Goal: Information Seeking & Learning: Learn about a topic

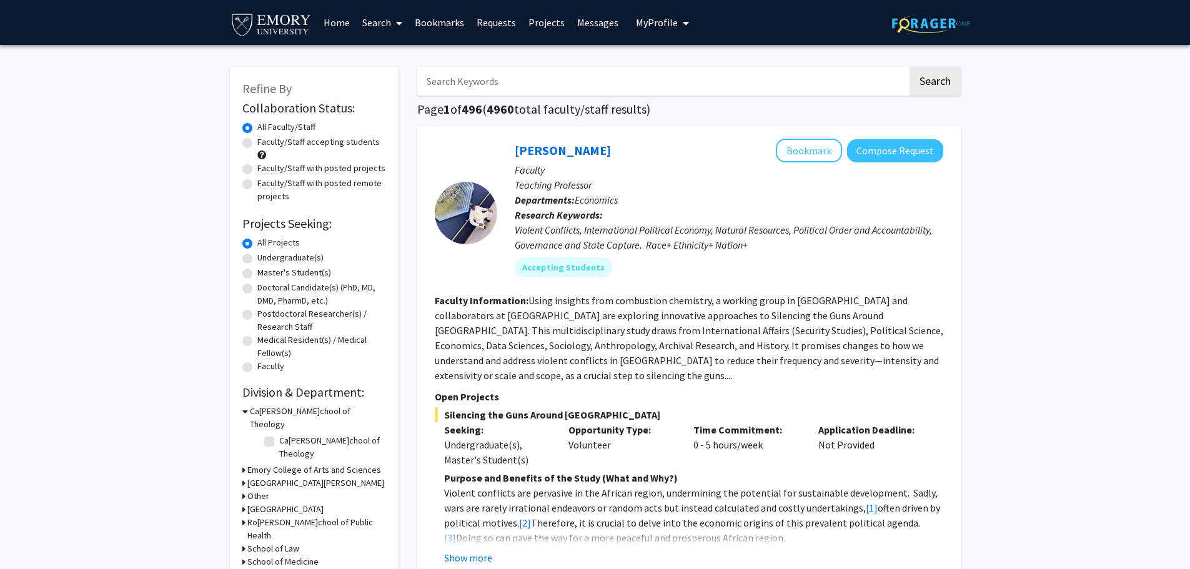
click at [342, 148] on label "Faculty/Staff accepting students" at bounding box center [318, 142] width 122 height 13
click at [266, 144] on input "Faculty/Staff accepting students" at bounding box center [261, 140] width 8 height 8
radio input "true"
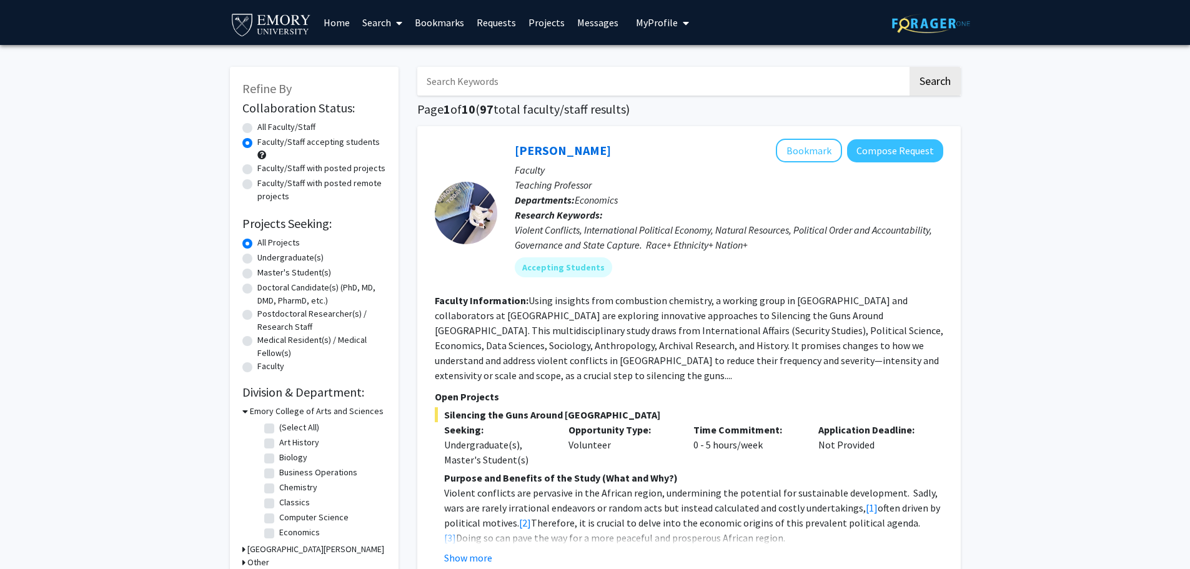
click at [296, 259] on label "Undergraduate(s)" at bounding box center [290, 257] width 66 height 13
click at [266, 259] on input "Undergraduate(s)" at bounding box center [261, 255] width 8 height 8
radio input "true"
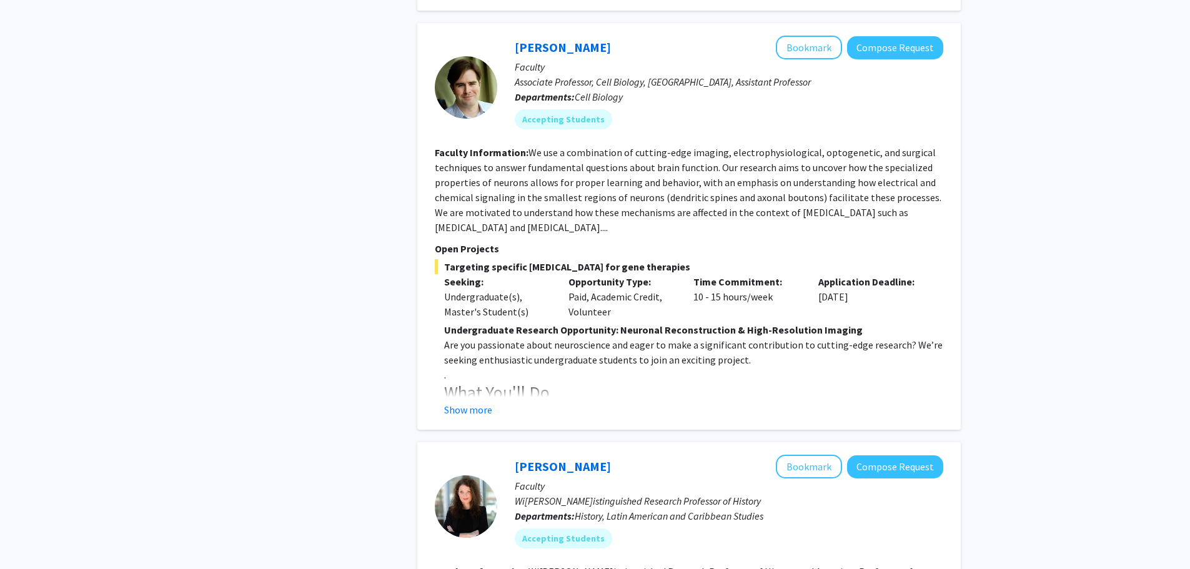
scroll to position [1187, 0]
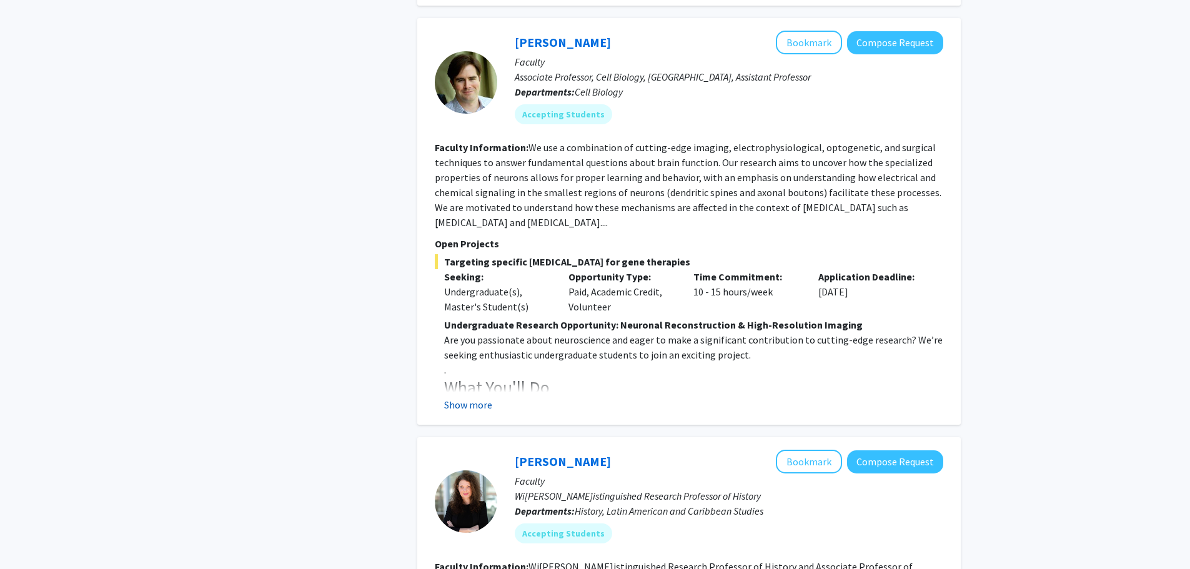
click at [491, 397] on button "Show more" at bounding box center [468, 404] width 48 height 15
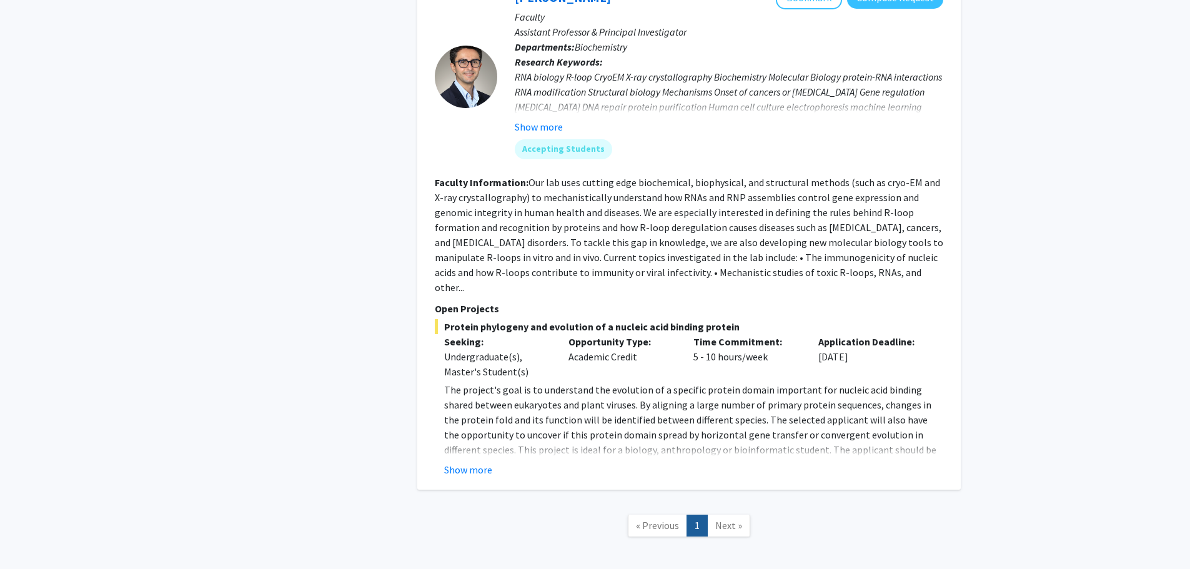
scroll to position [2651, 0]
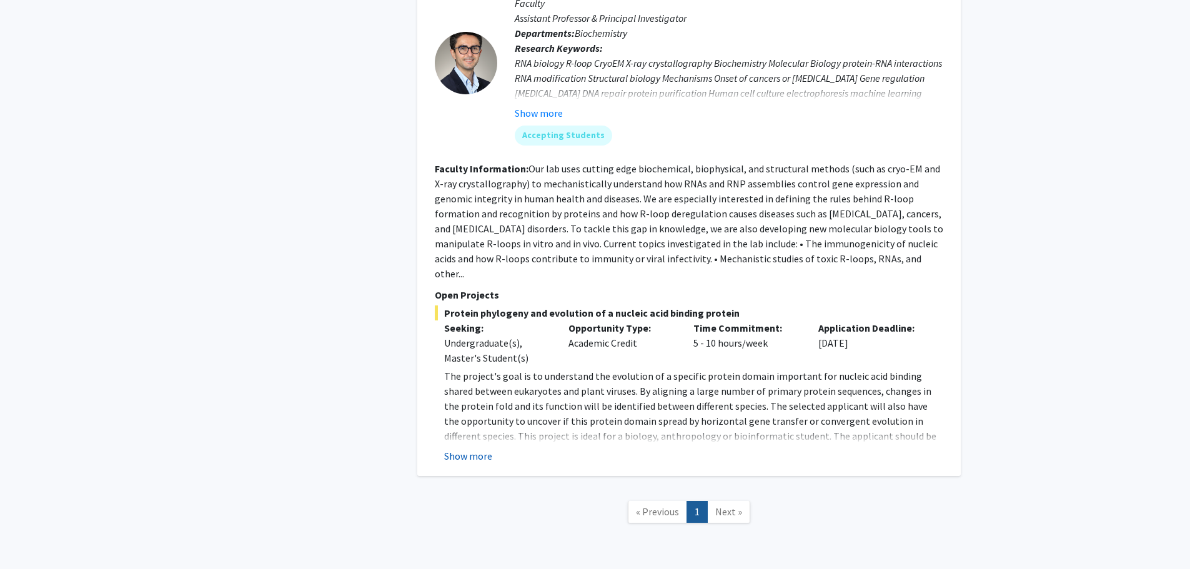
click at [486, 449] on button "Show more" at bounding box center [468, 456] width 48 height 15
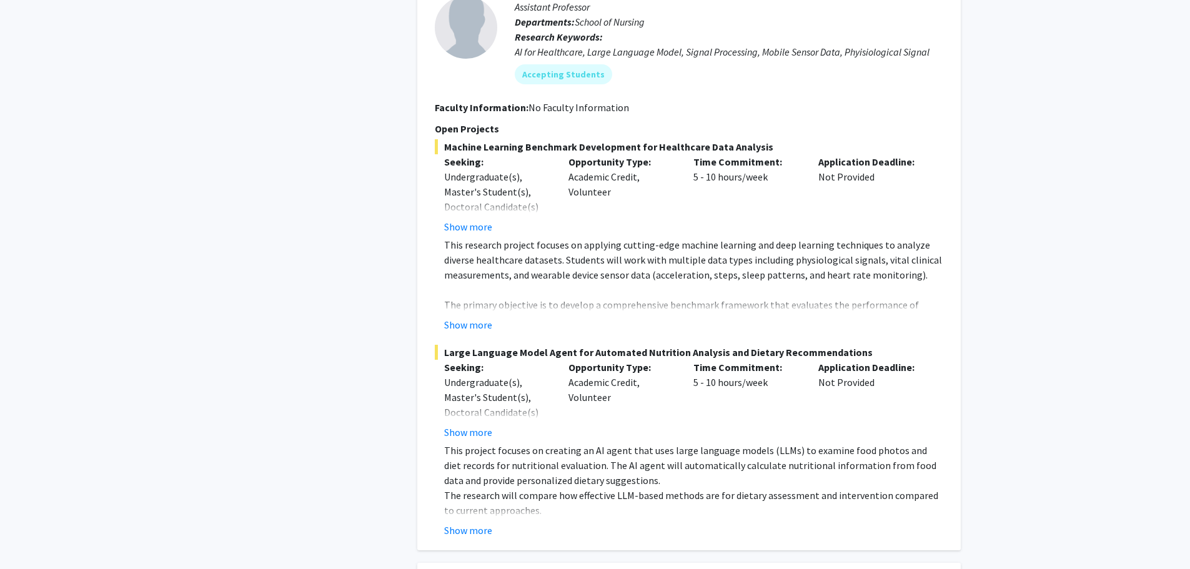
scroll to position [0, 0]
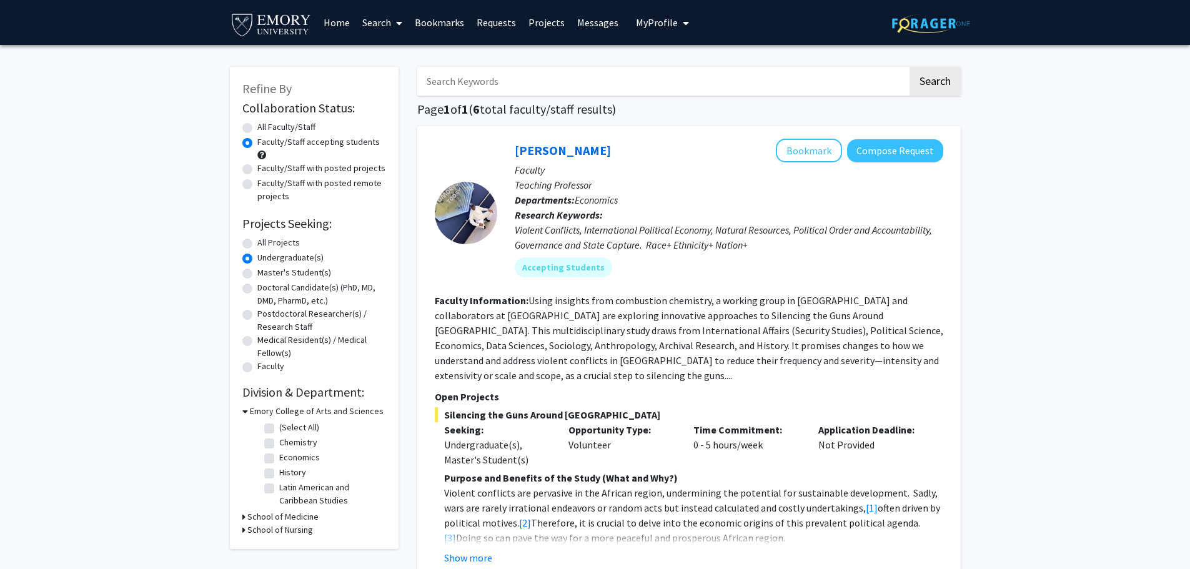
drag, startPoint x: 300, startPoint y: 382, endPoint x: 407, endPoint y: 118, distance: 285.0
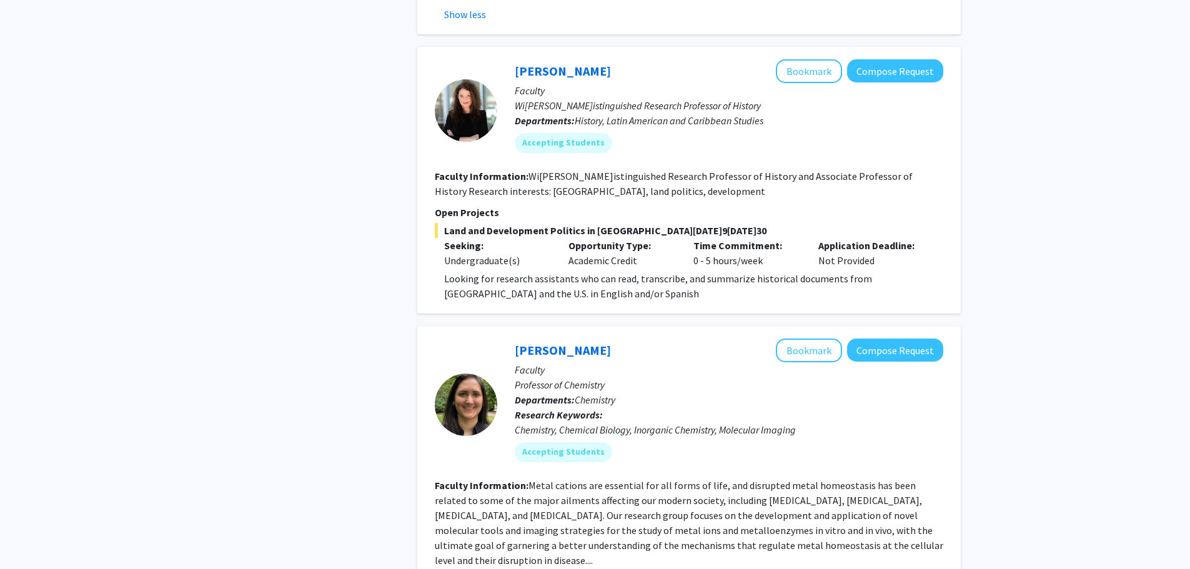
scroll to position [2666, 0]
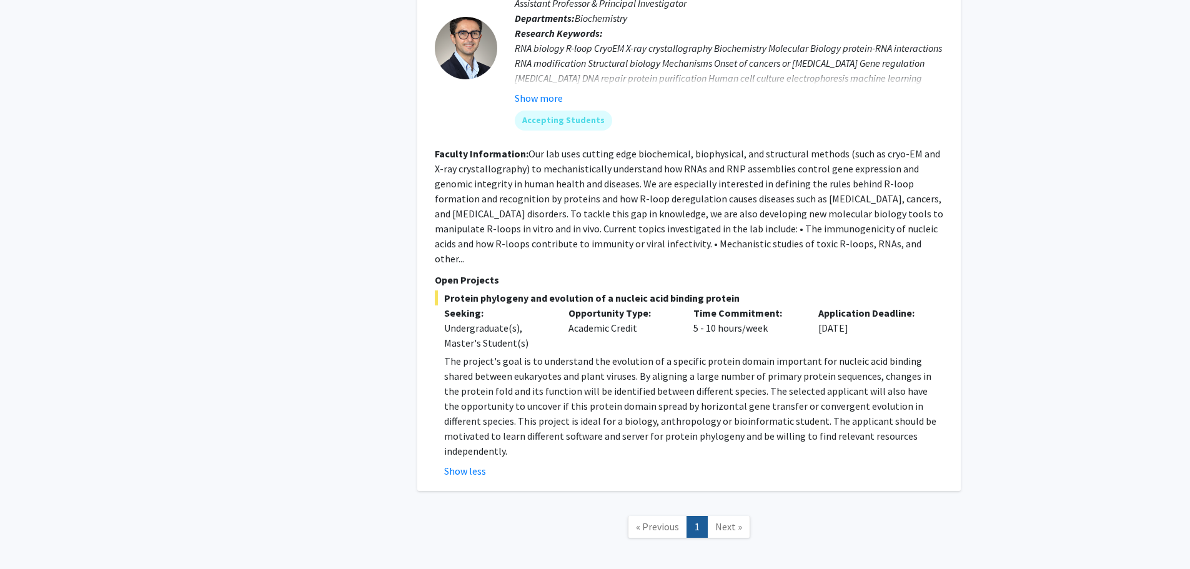
drag, startPoint x: 1114, startPoint y: 202, endPoint x: 943, endPoint y: 595, distance: 429.2
click at [742, 516] on link "Next »" at bounding box center [728, 527] width 43 height 22
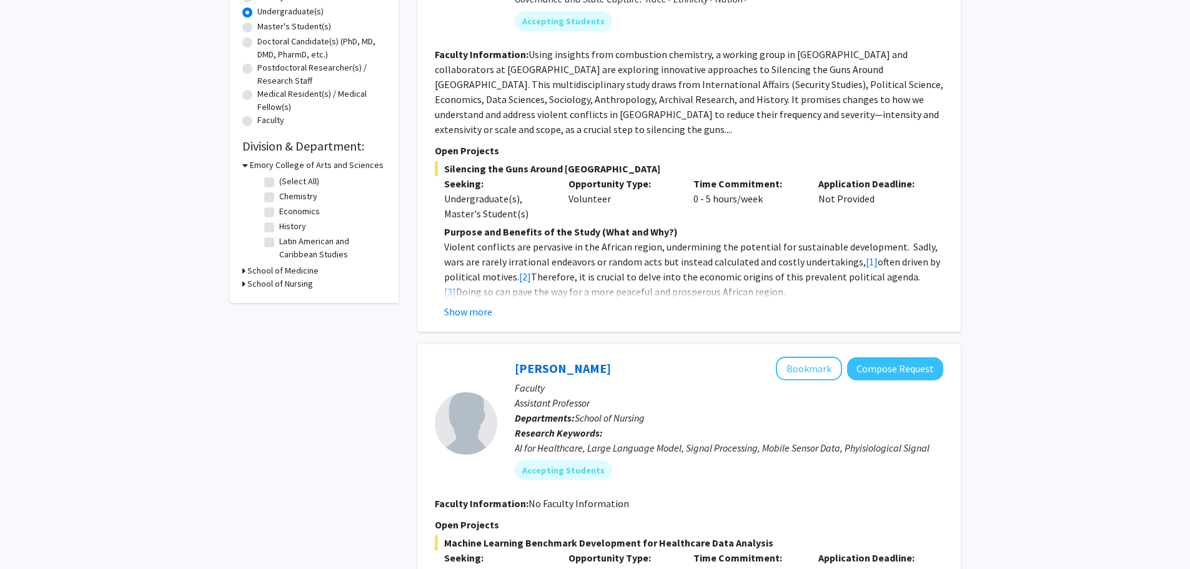
scroll to position [0, 0]
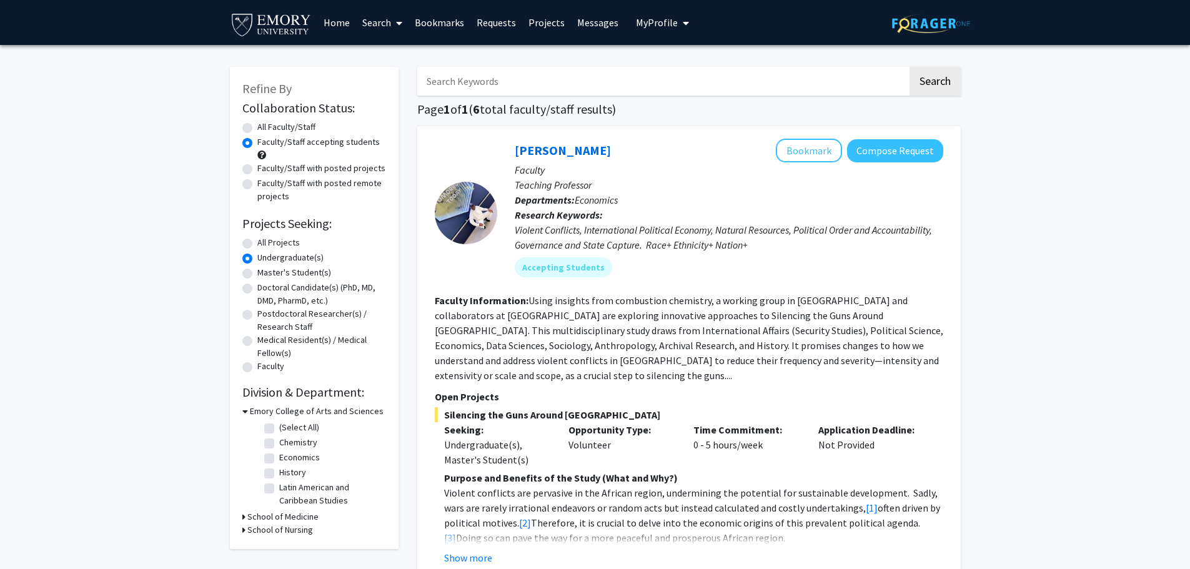
drag, startPoint x: 1077, startPoint y: 370, endPoint x: 1116, endPoint y: 64, distance: 309.2
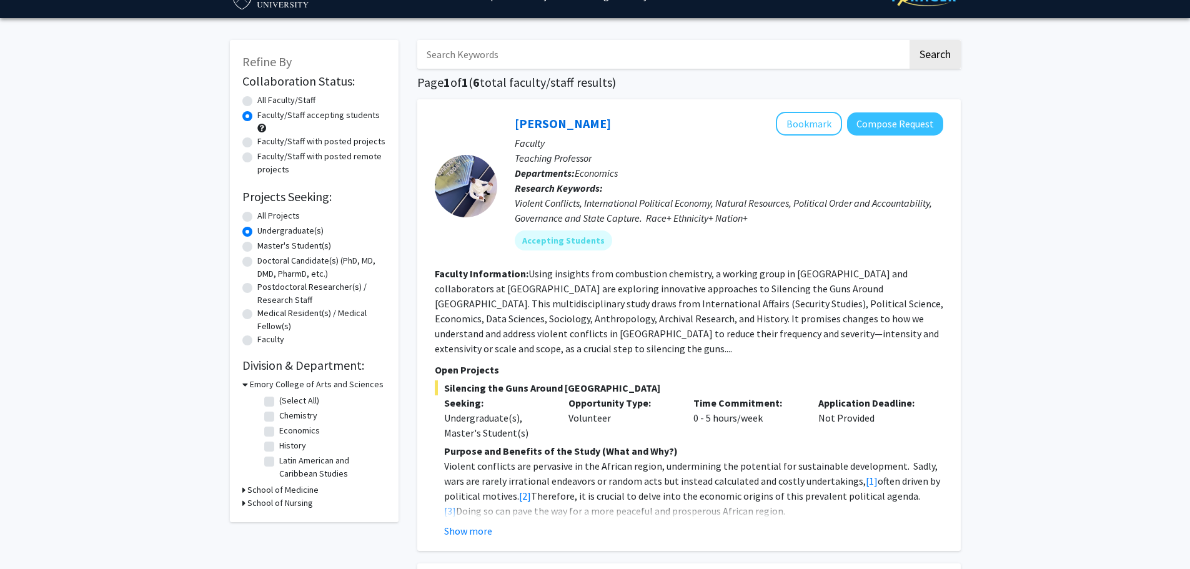
scroll to position [62, 0]
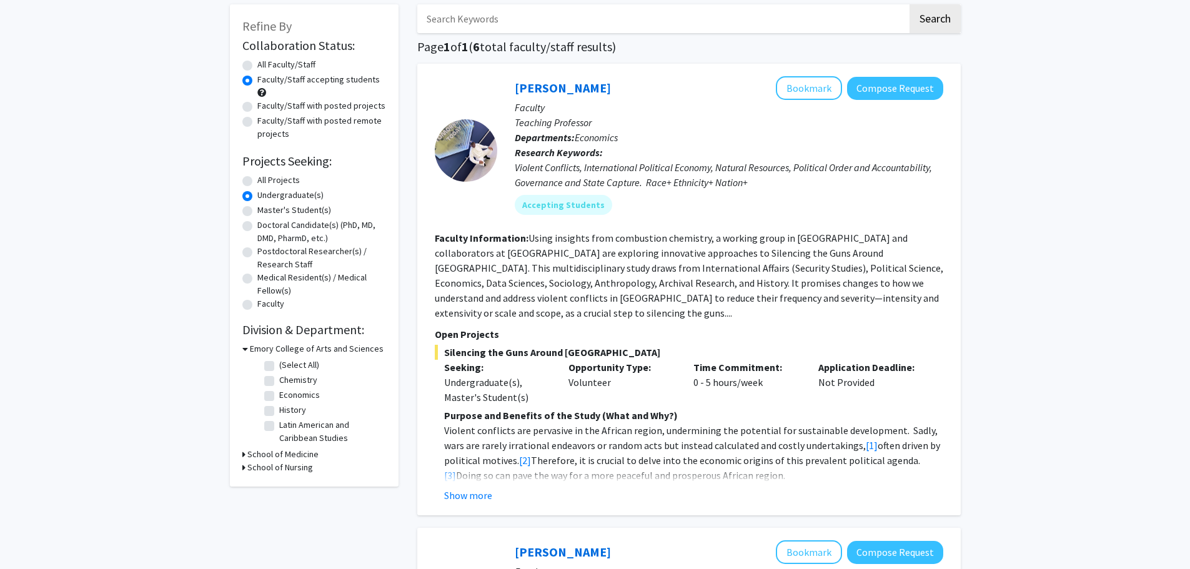
click at [289, 180] on label "All Projects" at bounding box center [278, 180] width 42 height 13
click at [266, 180] on input "All Projects" at bounding box center [261, 178] width 8 height 8
radio input "true"
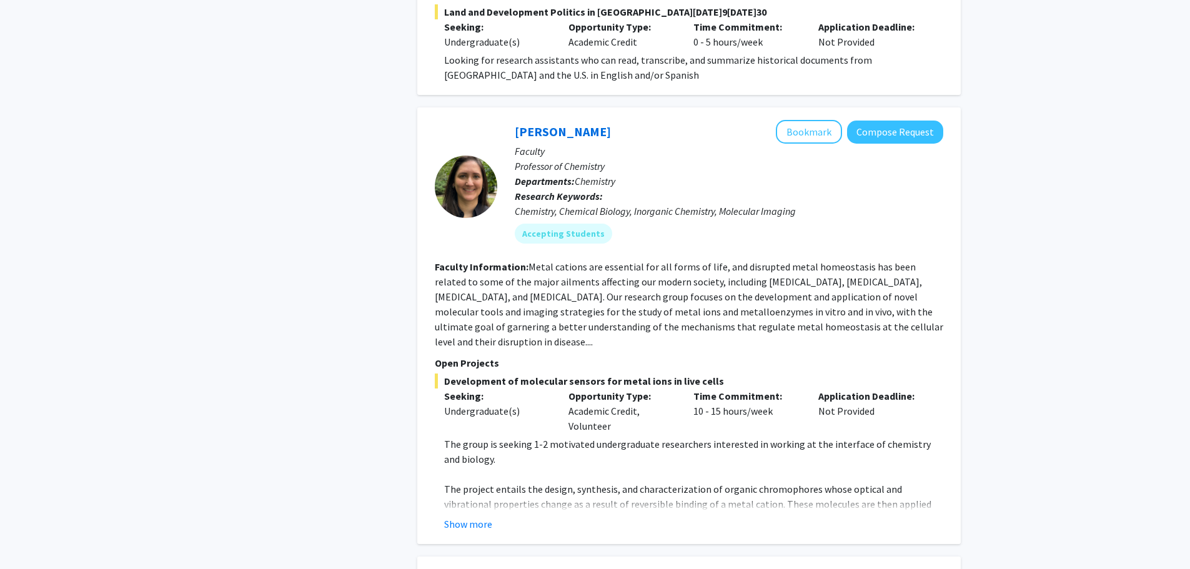
scroll to position [1812, 0]
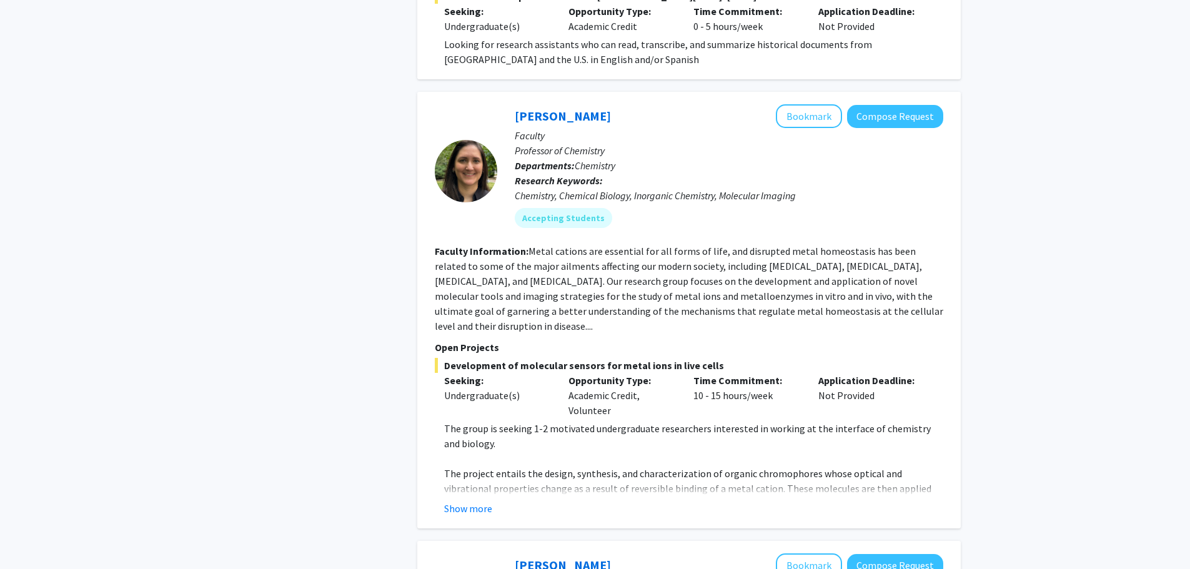
click at [469, 469] on fg-read-more "The group is seeking 1-2 motivated undergraduate researchers interested in work…" at bounding box center [689, 468] width 509 height 95
click at [469, 501] on button "Show more" at bounding box center [468, 508] width 48 height 15
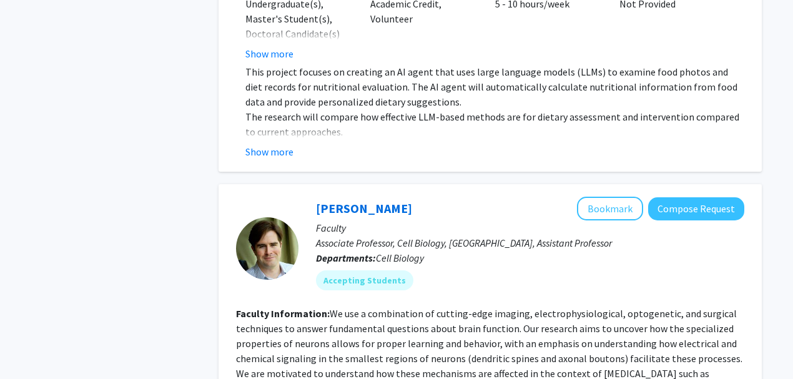
scroll to position [0, 0]
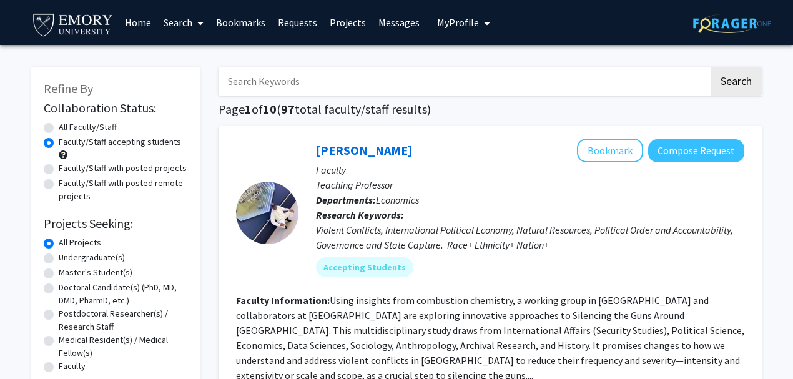
drag, startPoint x: 140, startPoint y: 246, endPoint x: 266, endPoint y: 36, distance: 244.6
click at [515, 71] on input "Search Keywords" at bounding box center [464, 81] width 490 height 29
type input "jaap"
click at [711, 67] on button "Search" at bounding box center [736, 81] width 51 height 29
radio input "true"
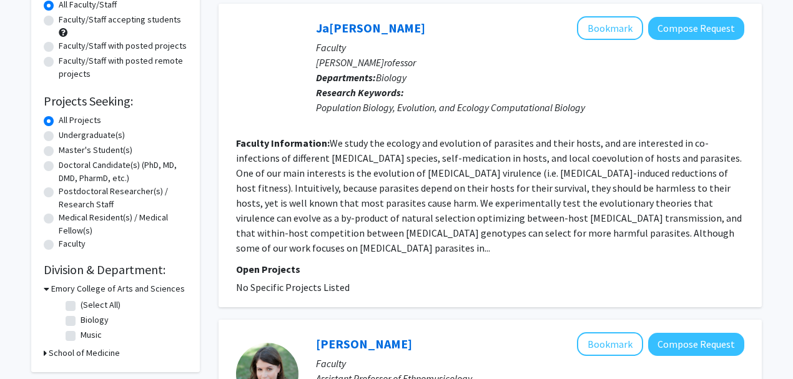
scroll to position [125, 0]
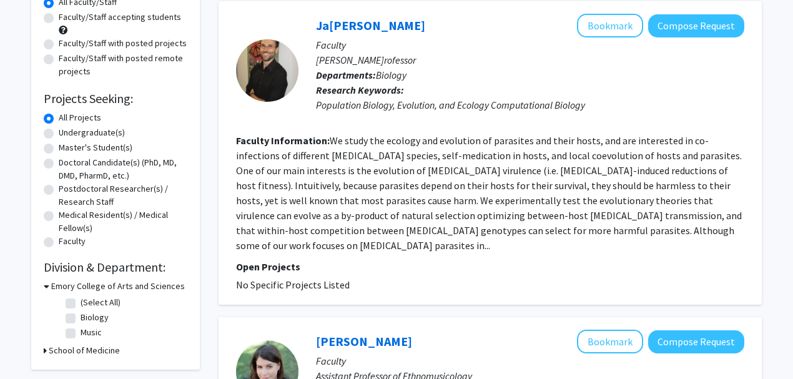
click at [294, 259] on p "Open Projects" at bounding box center [490, 266] width 509 height 15
click at [614, 226] on fg-read-more "We study the ecology and evolution of parasites and their hosts, and are intere…" at bounding box center [489, 192] width 506 height 117
click at [685, 232] on fg-search-faculty "Jaap De Roode Bookmark Compose Request Faculty Samuel C. Dobbs Professor Depart…" at bounding box center [490, 153] width 509 height 279
click at [686, 227] on fg-read-more "We study the ecology and evolution of parasites and their hosts, and are intere…" at bounding box center [489, 192] width 506 height 117
click at [691, 35] on button "Compose Request" at bounding box center [696, 25] width 96 height 23
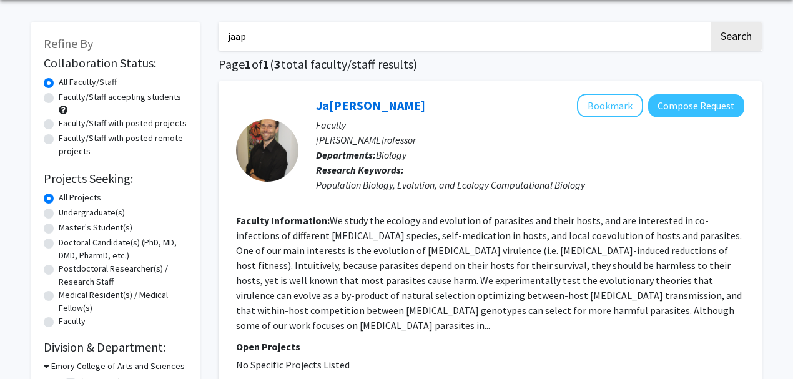
scroll to position [41, 0]
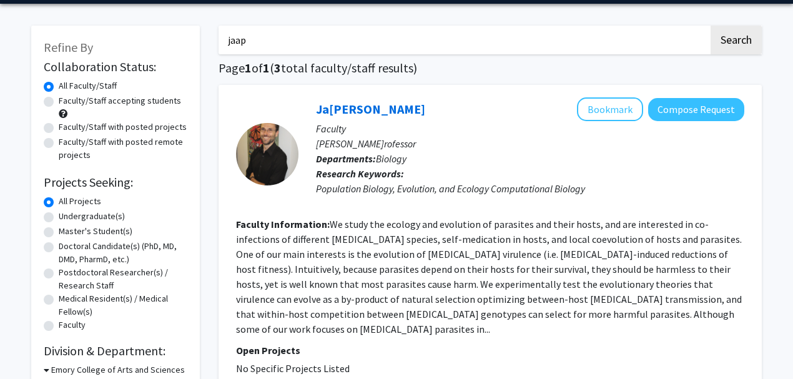
click at [97, 82] on label "All Faculty/Staff" at bounding box center [88, 85] width 58 height 13
click at [67, 82] on input "All Faculty/Staff" at bounding box center [63, 83] width 8 height 8
click at [592, 26] on input "jaap" at bounding box center [464, 40] width 490 height 29
click at [588, 34] on input "jaap" at bounding box center [464, 40] width 490 height 29
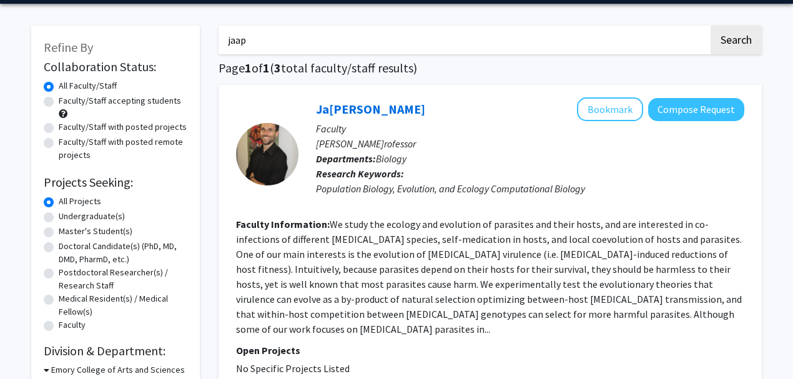
click at [588, 34] on input "jaap" at bounding box center [464, 40] width 490 height 29
type input "j"
click at [711, 26] on button "Search" at bounding box center [736, 40] width 51 height 29
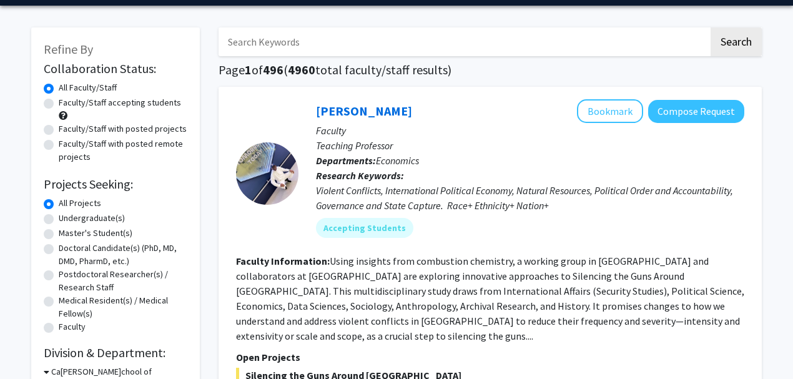
scroll to position [41, 0]
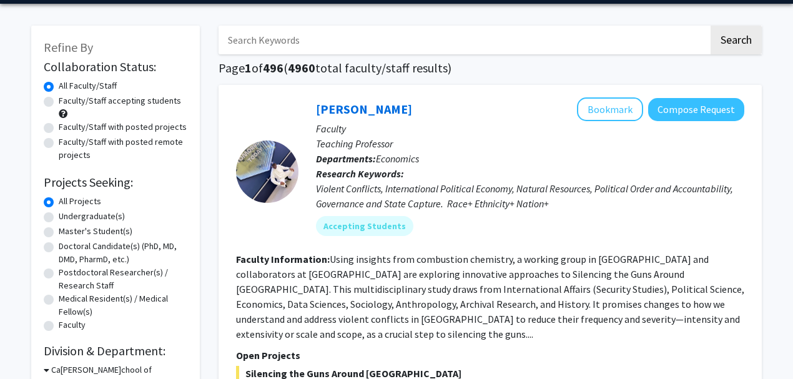
click at [149, 103] on label "Faculty/Staff accepting students" at bounding box center [120, 100] width 122 height 13
click at [67, 102] on input "Faculty/Staff accepting students" at bounding box center [63, 98] width 8 height 8
radio input "true"
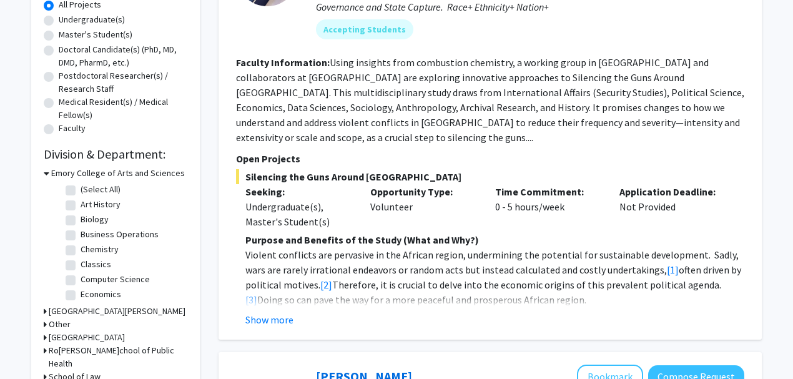
scroll to position [250, 0]
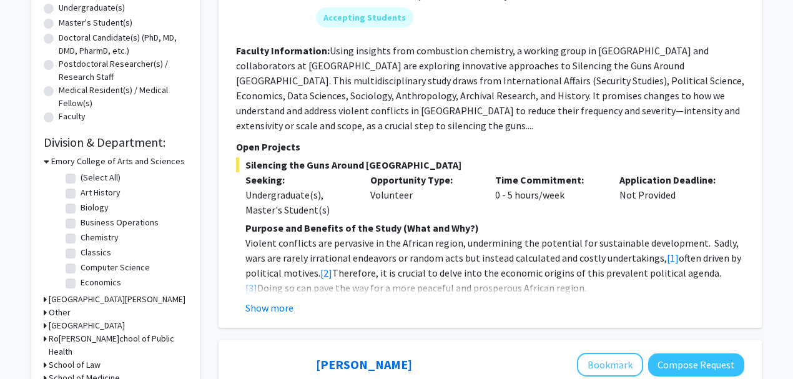
click at [99, 206] on label "Biology" at bounding box center [95, 207] width 28 height 13
click at [89, 206] on input "Biology" at bounding box center [85, 205] width 8 height 8
checkbox input "true"
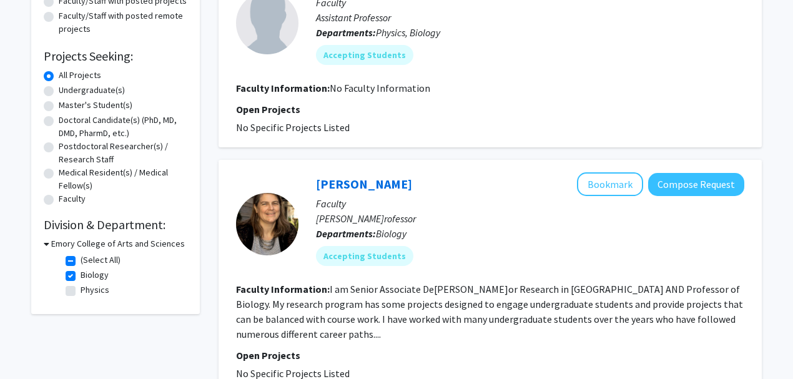
scroll to position [125, 0]
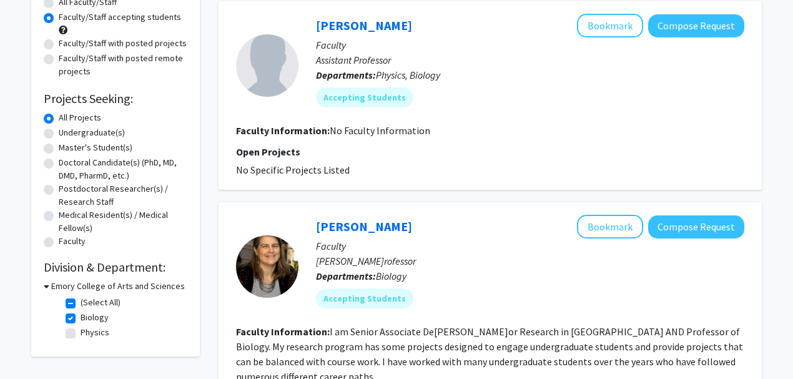
click at [81, 316] on label "Biology" at bounding box center [95, 317] width 28 height 13
click at [81, 316] on input "Biology" at bounding box center [85, 315] width 8 height 8
checkbox input "false"
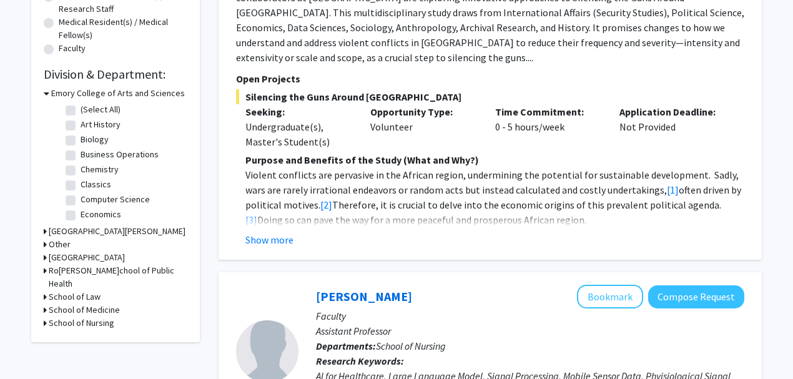
scroll to position [333, 0]
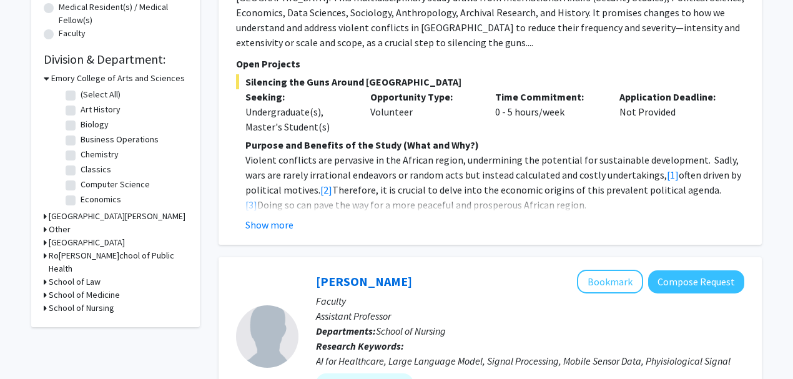
click at [94, 154] on label "Chemistry" at bounding box center [100, 154] width 38 height 13
click at [89, 154] on input "Chemistry" at bounding box center [85, 152] width 8 height 8
checkbox input "true"
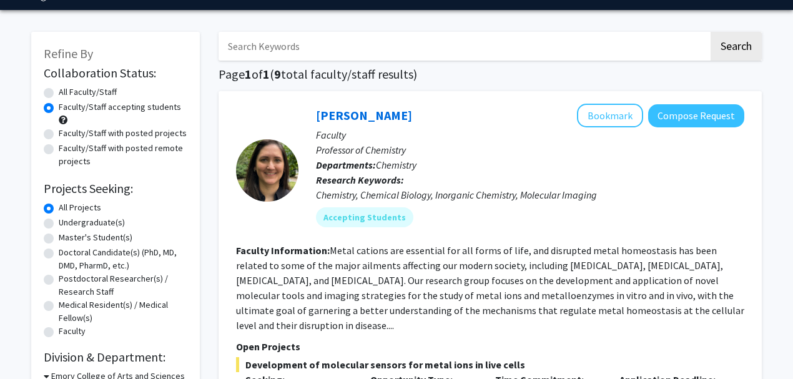
scroll to position [166, 0]
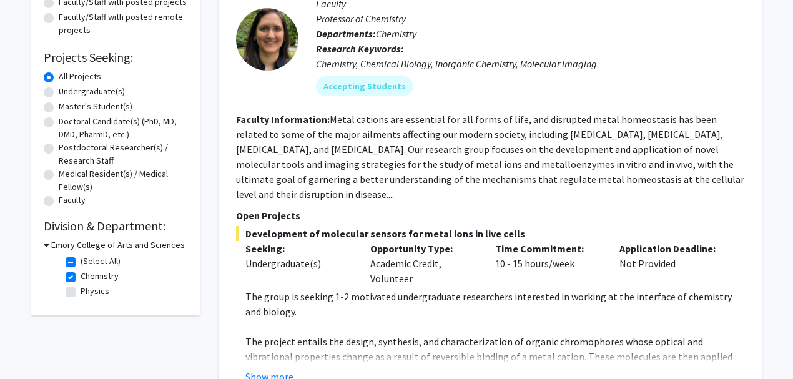
click at [81, 275] on label "Chemistry" at bounding box center [100, 276] width 38 height 13
click at [81, 275] on input "Chemistry" at bounding box center [85, 274] width 8 height 8
checkbox input "false"
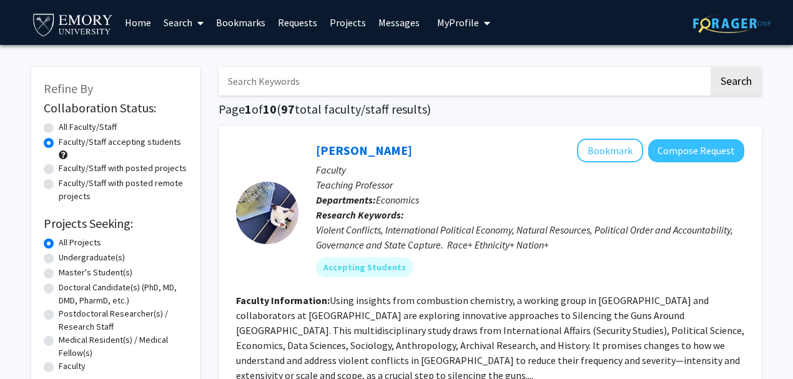
scroll to position [375, 0]
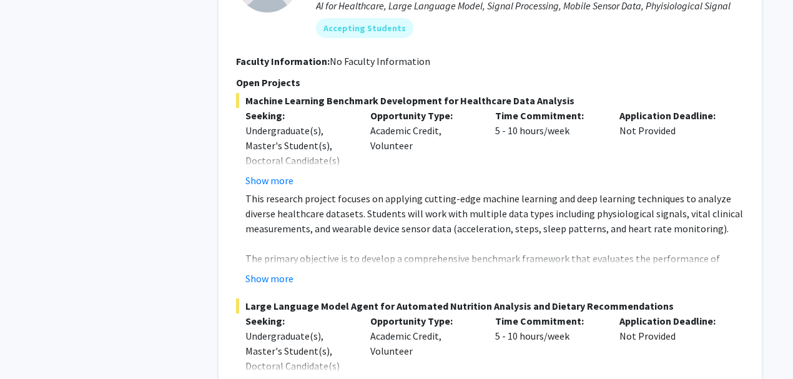
scroll to position [708, 0]
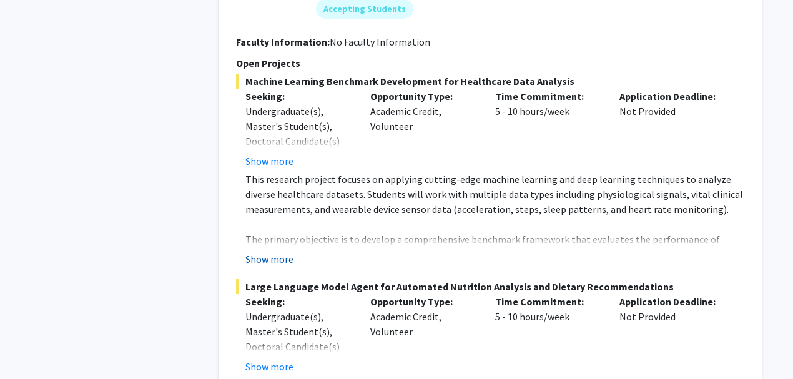
click at [276, 252] on button "Show more" at bounding box center [270, 259] width 48 height 15
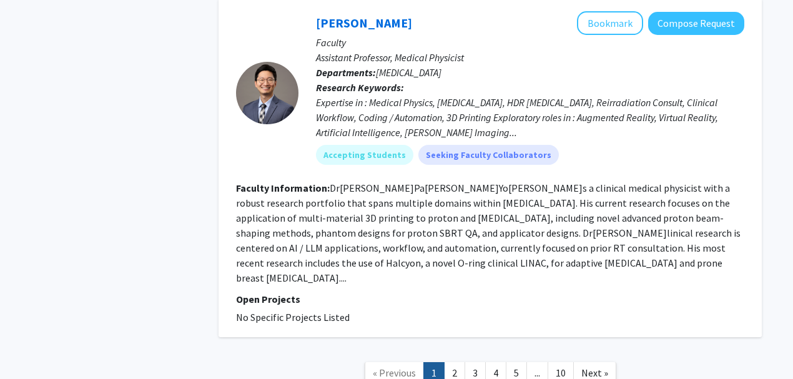
scroll to position [4063, 0]
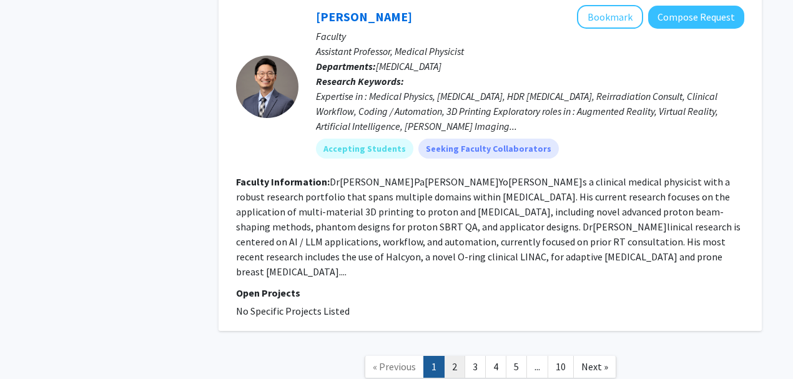
click at [455, 356] on link "2" at bounding box center [454, 367] width 21 height 22
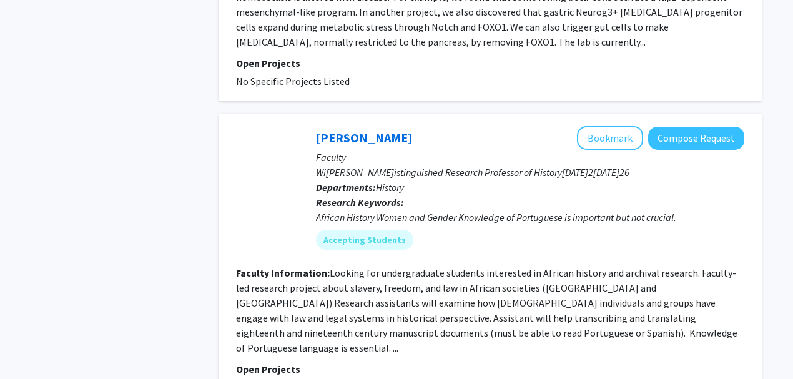
scroll to position [2707, 0]
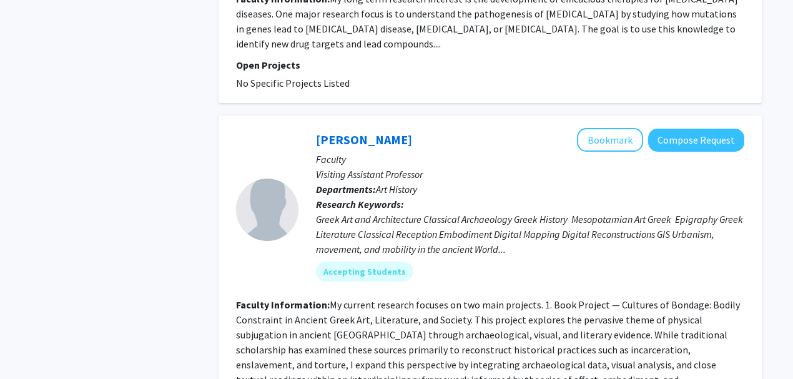
scroll to position [916, 0]
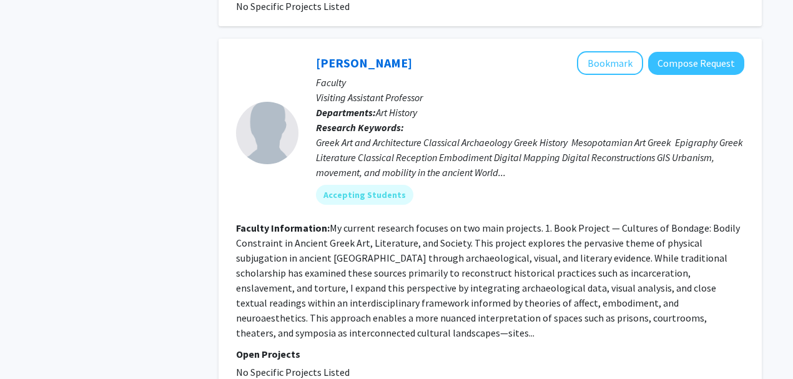
drag, startPoint x: 440, startPoint y: 272, endPoint x: 384, endPoint y: 276, distance: 57.0
click at [384, 276] on fg-read-more "My current research focuses on two main projects. 1. Book Project — Cultures of…" at bounding box center [488, 280] width 504 height 117
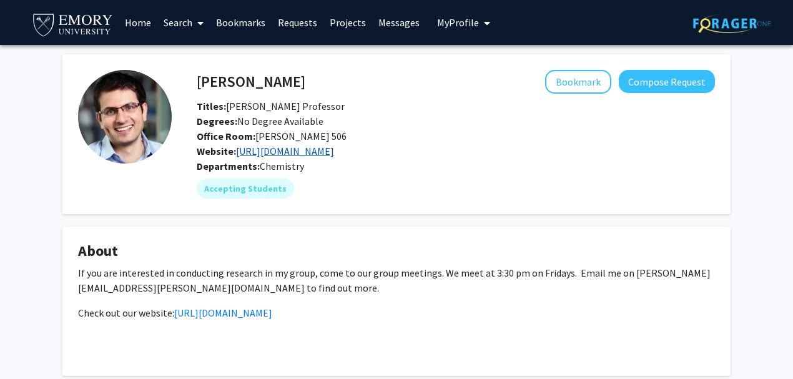
click at [327, 153] on link "[URL][DOMAIN_NAME]" at bounding box center [285, 151] width 98 height 12
